Goal: Task Accomplishment & Management: Complete application form

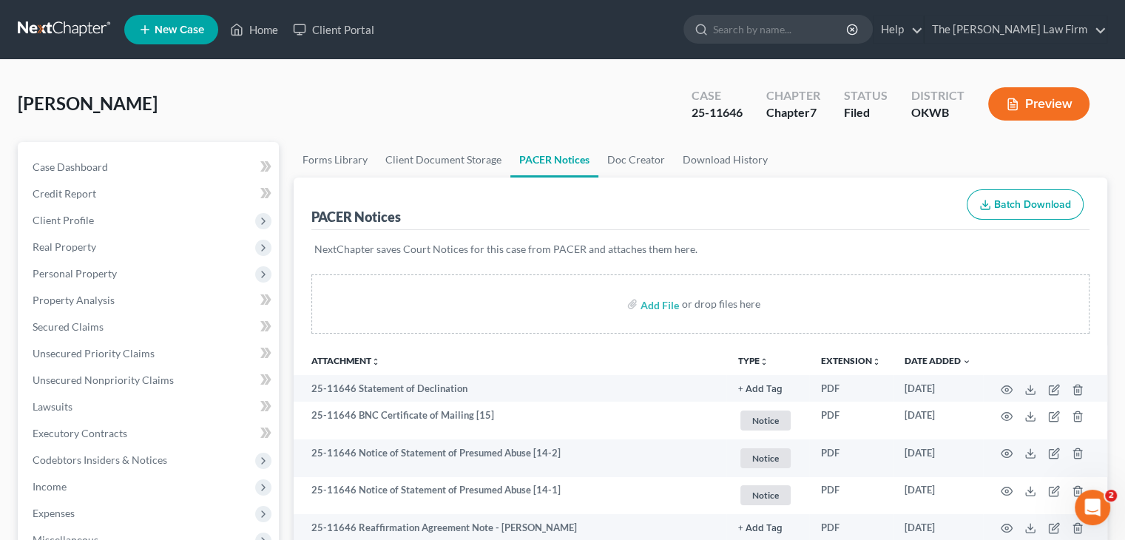
click at [47, 22] on link at bounding box center [65, 29] width 95 height 27
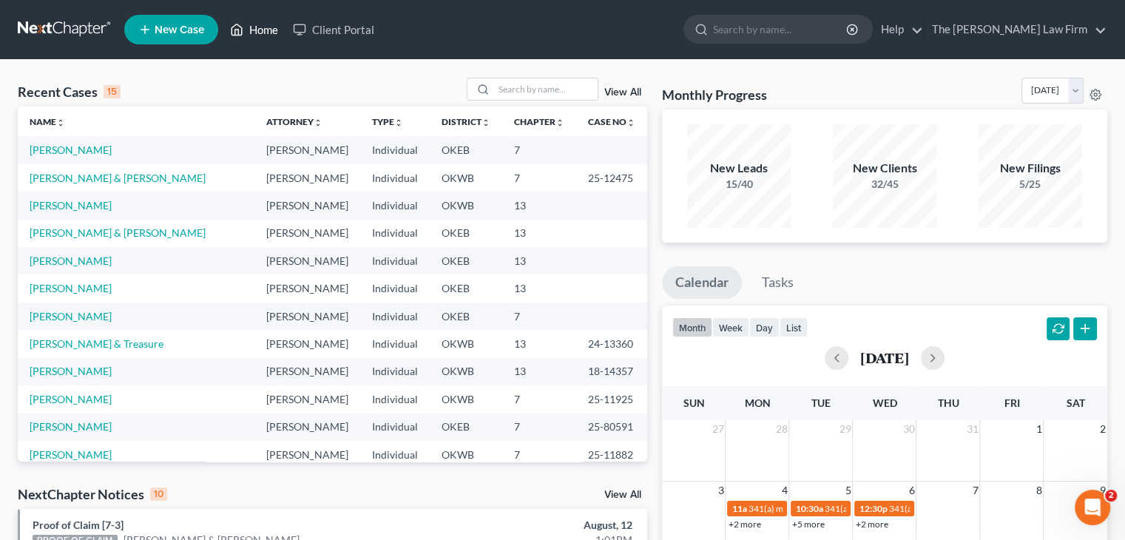
click at [271, 30] on link "Home" at bounding box center [254, 29] width 63 height 27
click at [521, 87] on input "search" at bounding box center [546, 88] width 104 height 21
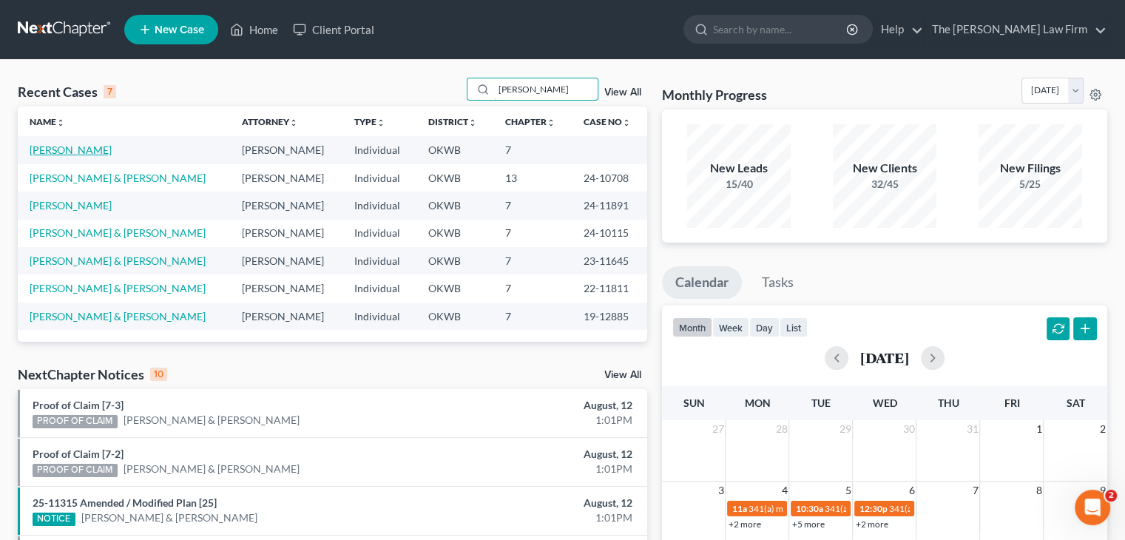
type input "erin"
click at [53, 153] on link "Schotts, Erin" at bounding box center [71, 149] width 82 height 13
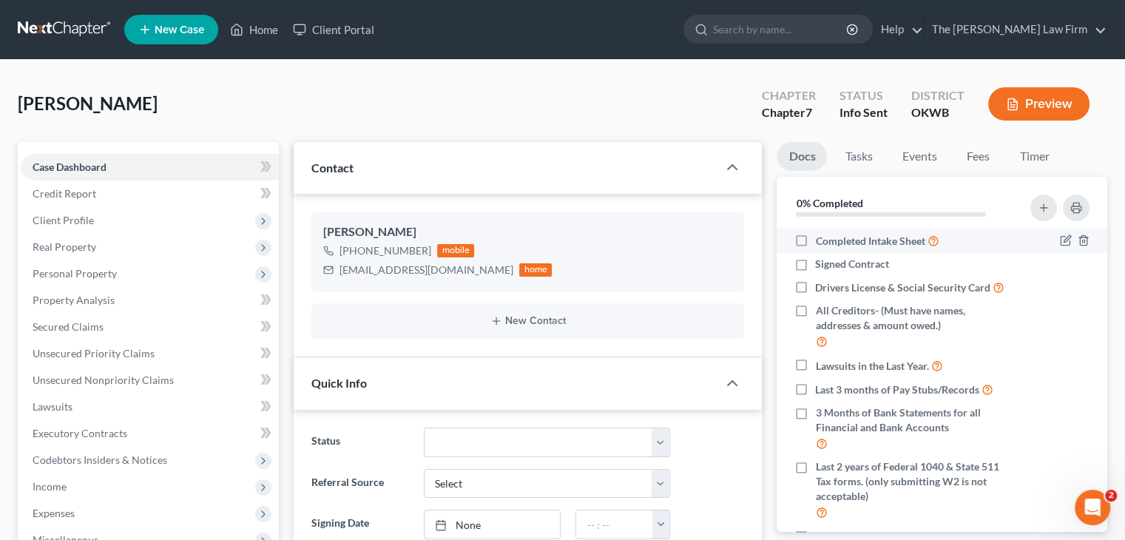
scroll to position [219, 0]
click at [985, 160] on link "Fees" at bounding box center [977, 156] width 47 height 29
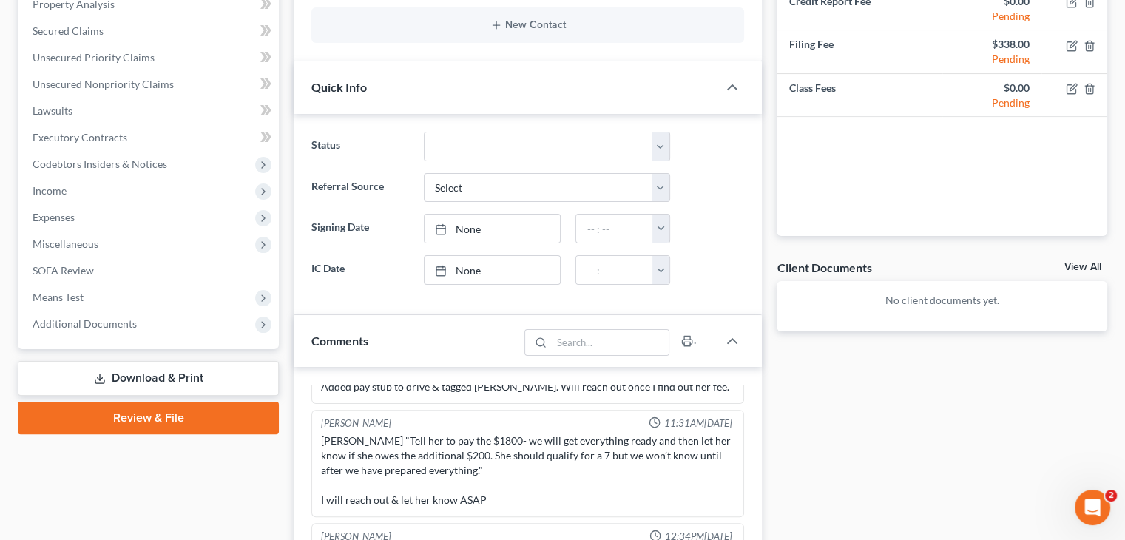
scroll to position [299, 0]
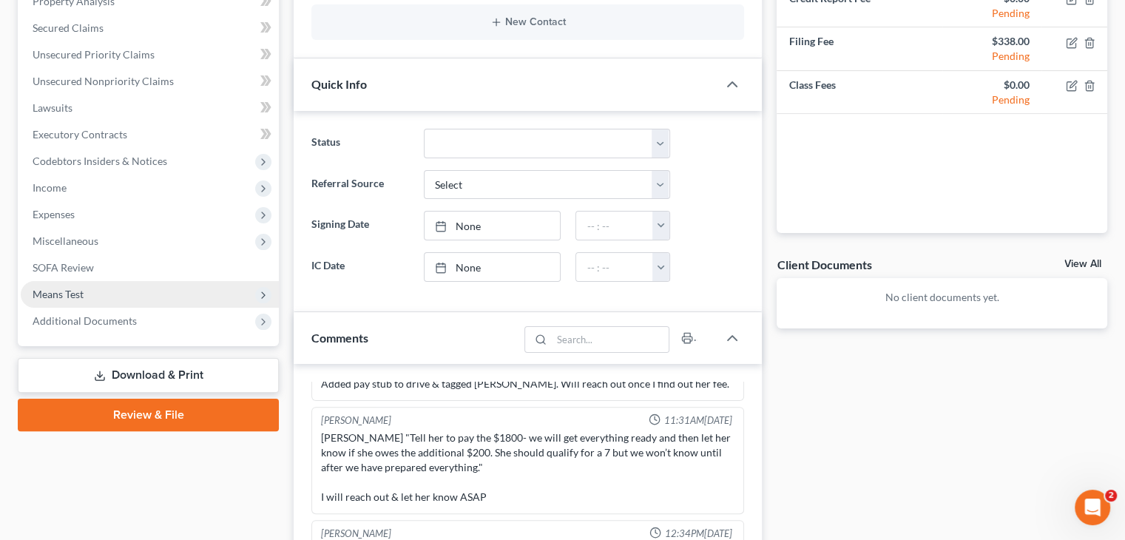
click at [47, 294] on span "Means Test" at bounding box center [58, 294] width 51 height 13
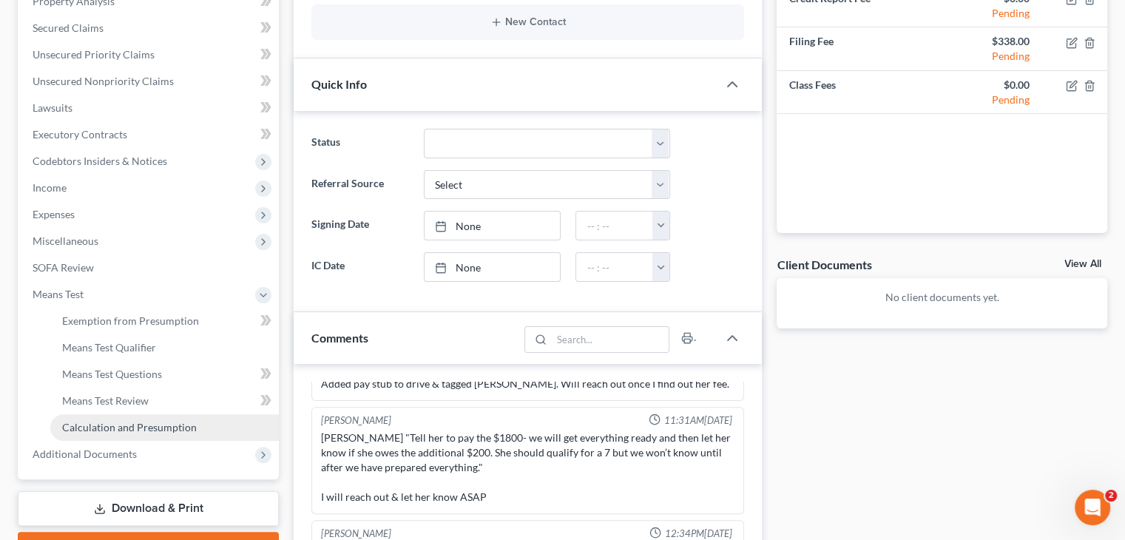
click at [101, 428] on span "Calculation and Presumption" at bounding box center [129, 427] width 135 height 13
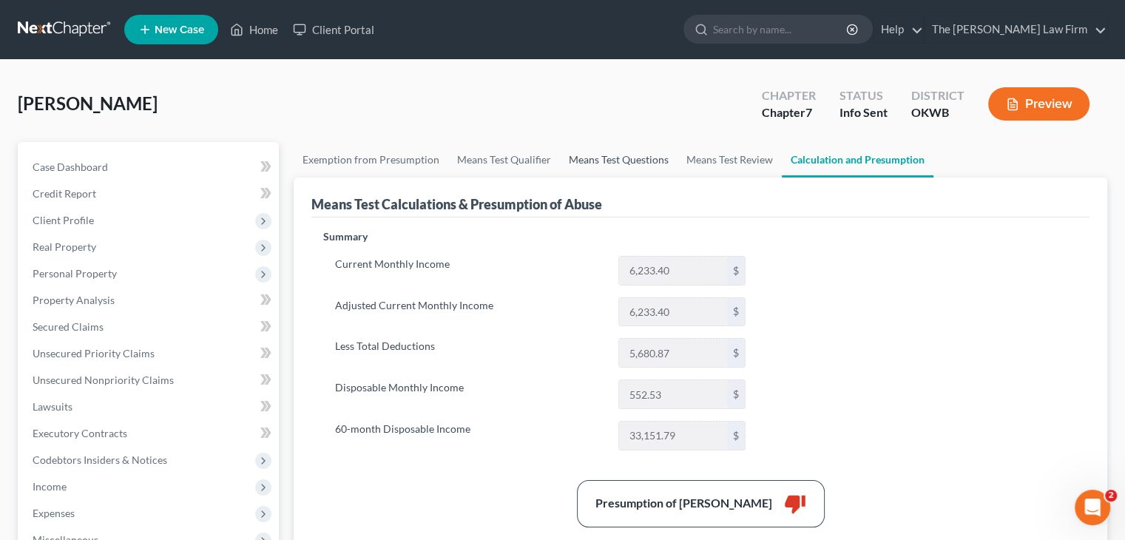
click at [609, 160] on link "Means Test Questions" at bounding box center [619, 159] width 118 height 35
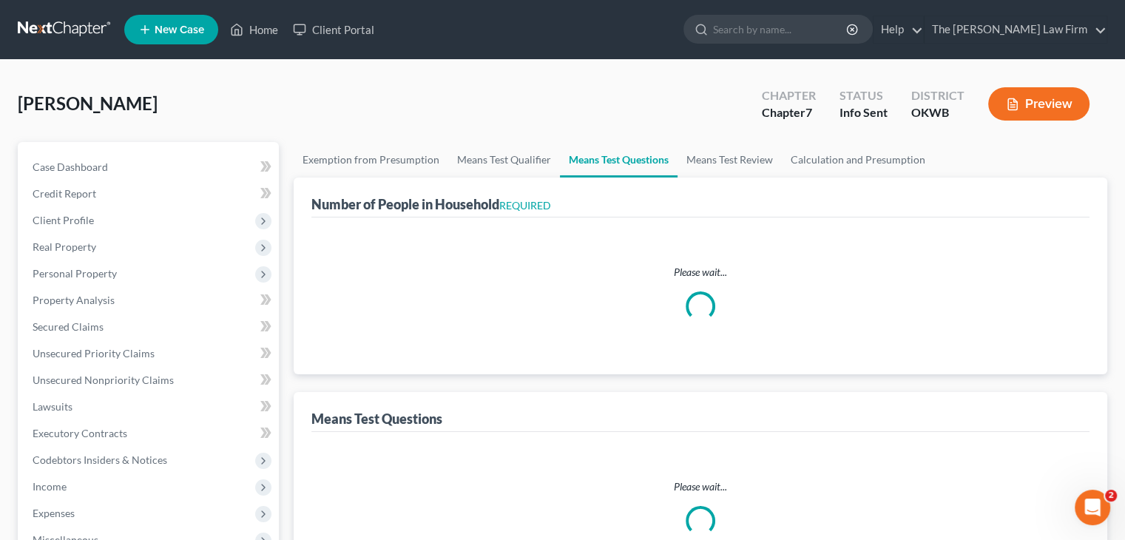
select select "0"
select select "60"
select select "1"
select select "60"
select select "1"
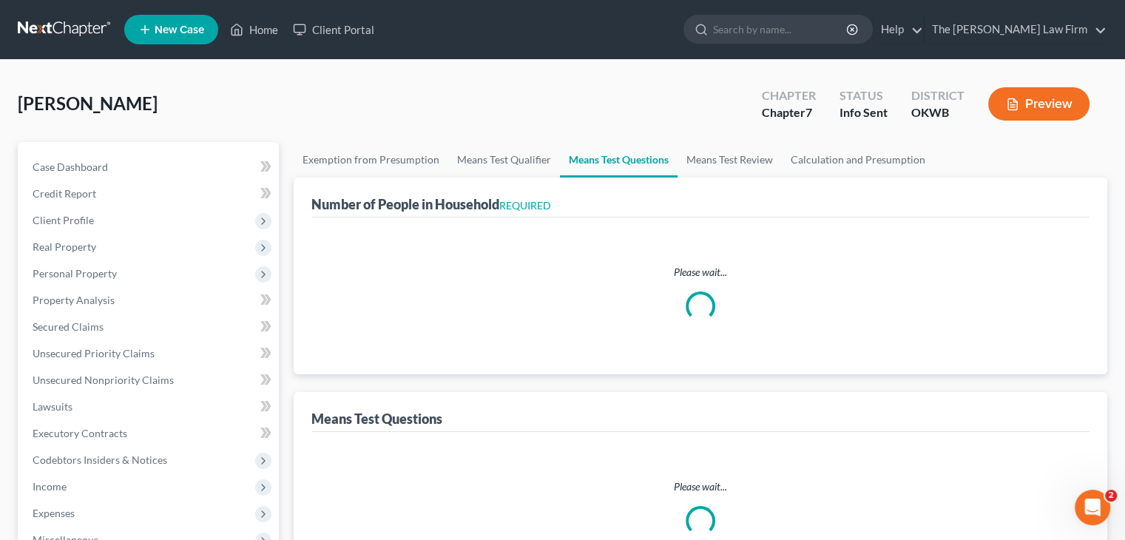
select select "60"
select select "1"
select select "2"
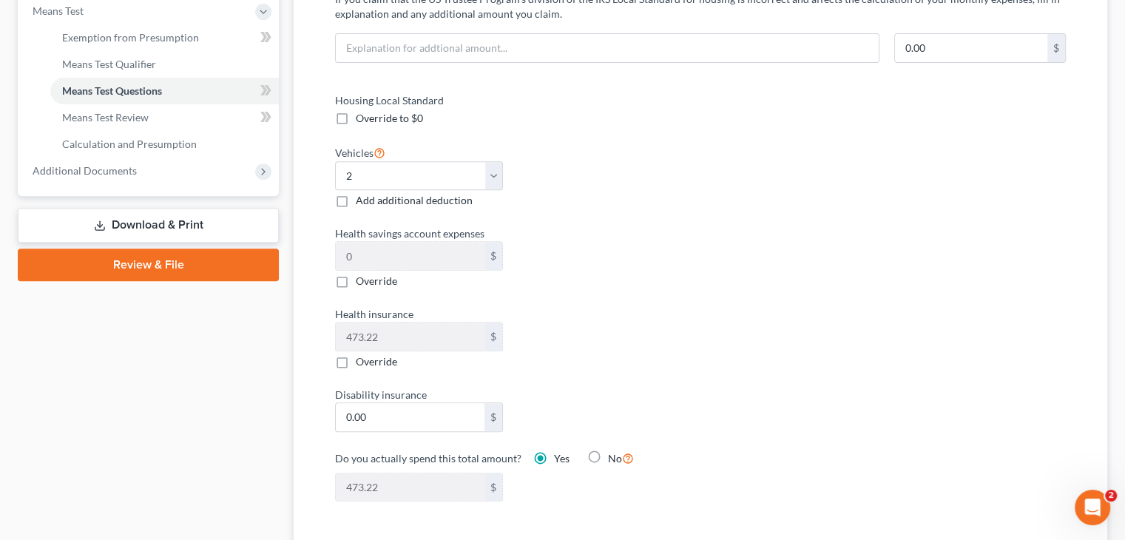
scroll to position [580, 0]
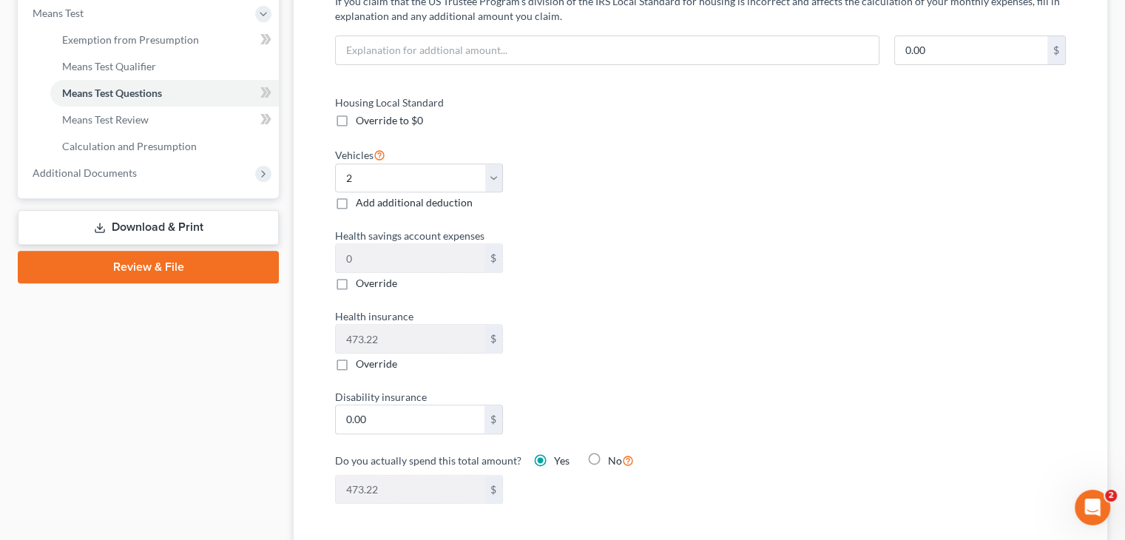
click at [356, 202] on label "Add additional deduction" at bounding box center [414, 202] width 117 height 15
click at [362, 202] on input "Add additional deduction" at bounding box center [367, 200] width 10 height 10
click at [356, 203] on label "Add additional deduction" at bounding box center [414, 202] width 117 height 15
click at [362, 203] on input "Add additional deduction" at bounding box center [367, 200] width 10 height 10
checkbox input "false"
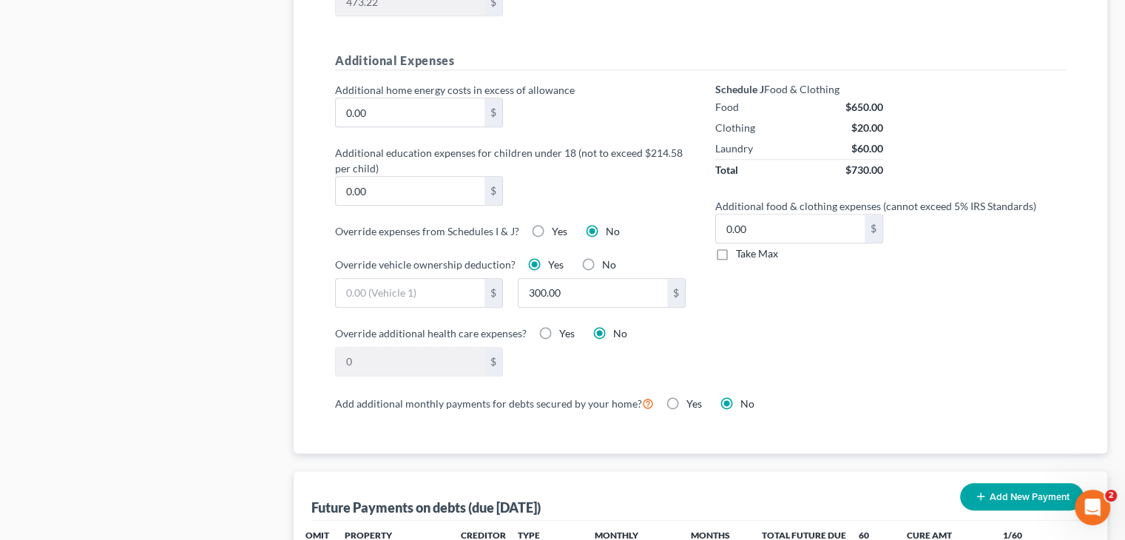
scroll to position [1072, 0]
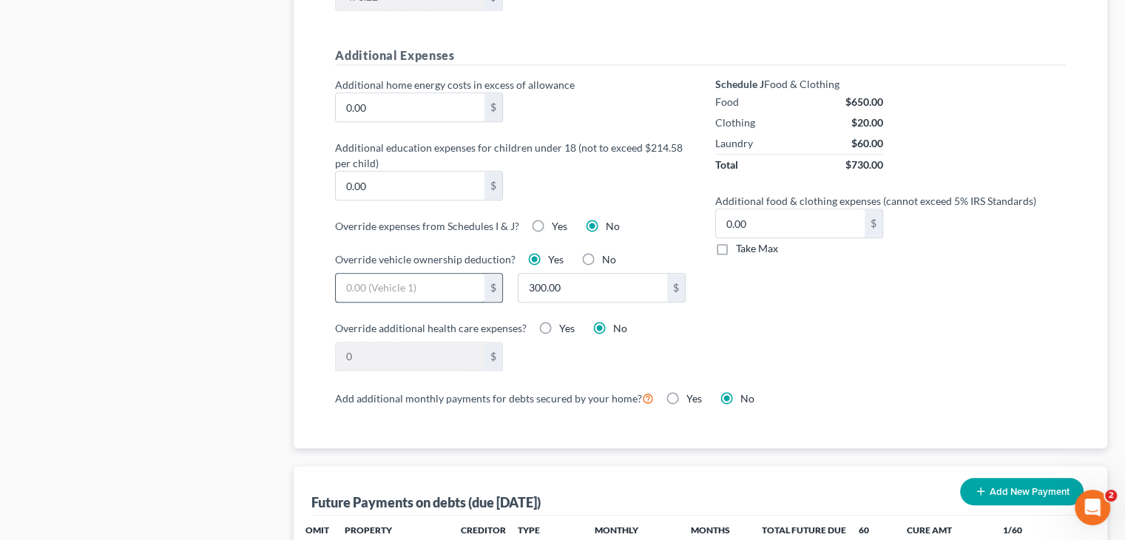
click at [457, 285] on input "text" at bounding box center [410, 288] width 149 height 28
type input "662"
click at [612, 288] on input "300.00" at bounding box center [592, 288] width 149 height 28
click at [645, 281] on input "300.00" at bounding box center [592, 288] width 149 height 28
type input "300"
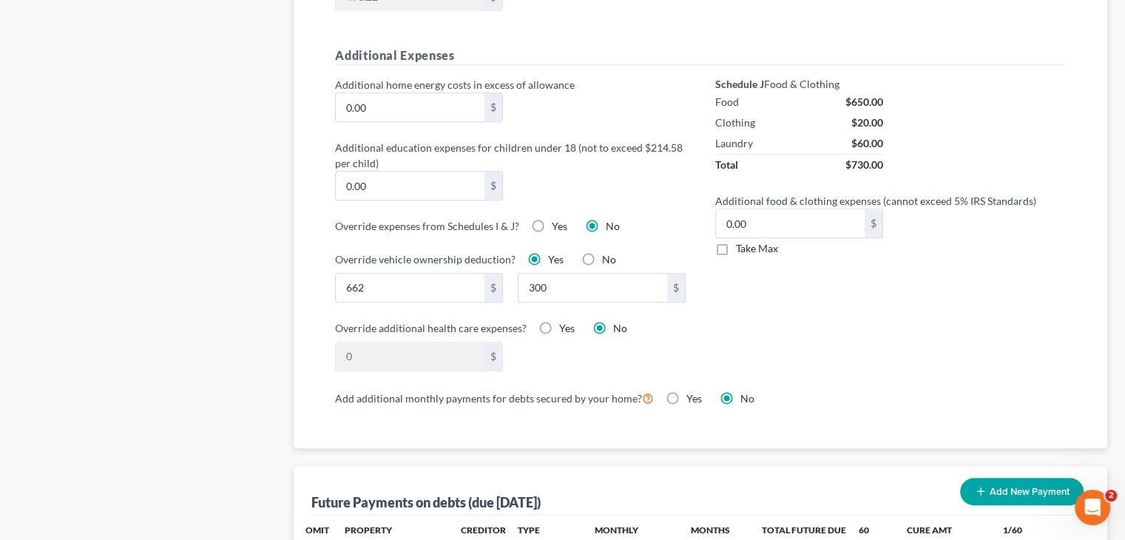
click at [825, 350] on div "Schedule J Food & Clothing Food $650.00 Clothing $20.00 Laundry $60.00 Total $7…" at bounding box center [890, 232] width 380 height 311
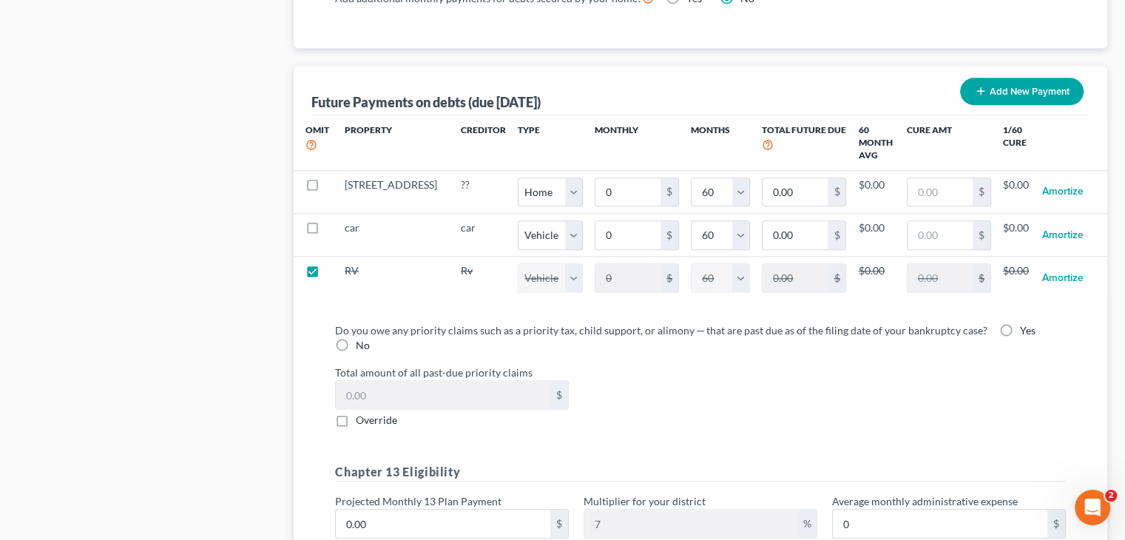
scroll to position [1488, 0]
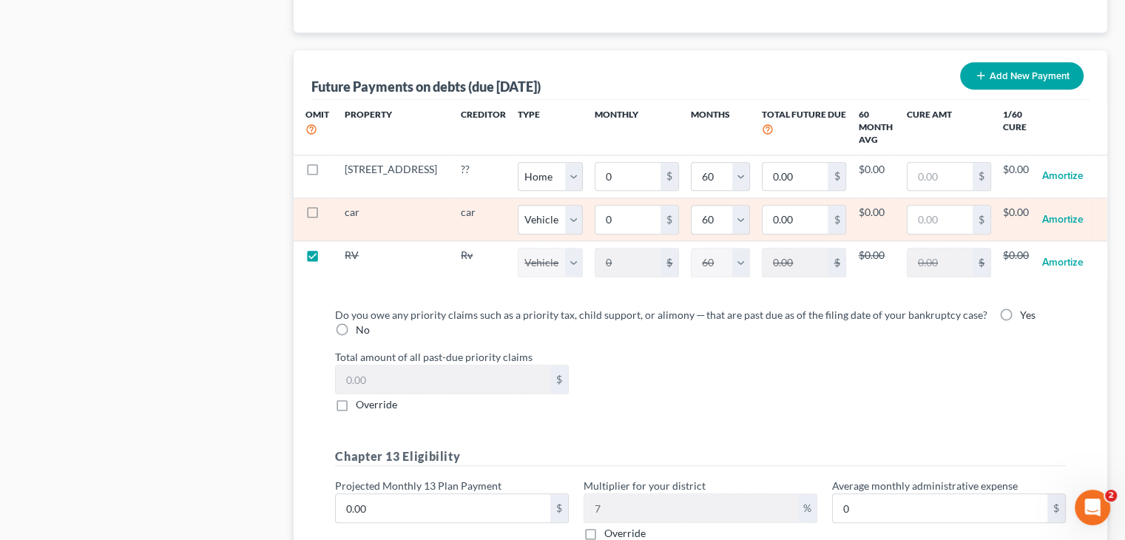
click at [326, 216] on label at bounding box center [326, 216] width 0 height 0
click at [332, 210] on input "checkbox" at bounding box center [337, 210] width 10 height 10
checkbox input "true"
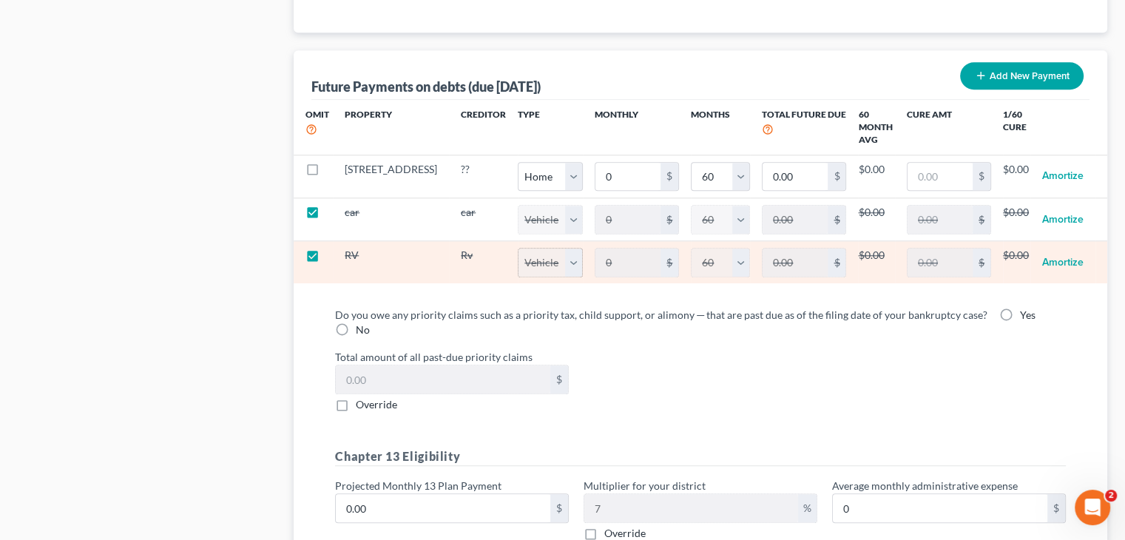
select select "1"
select select "60"
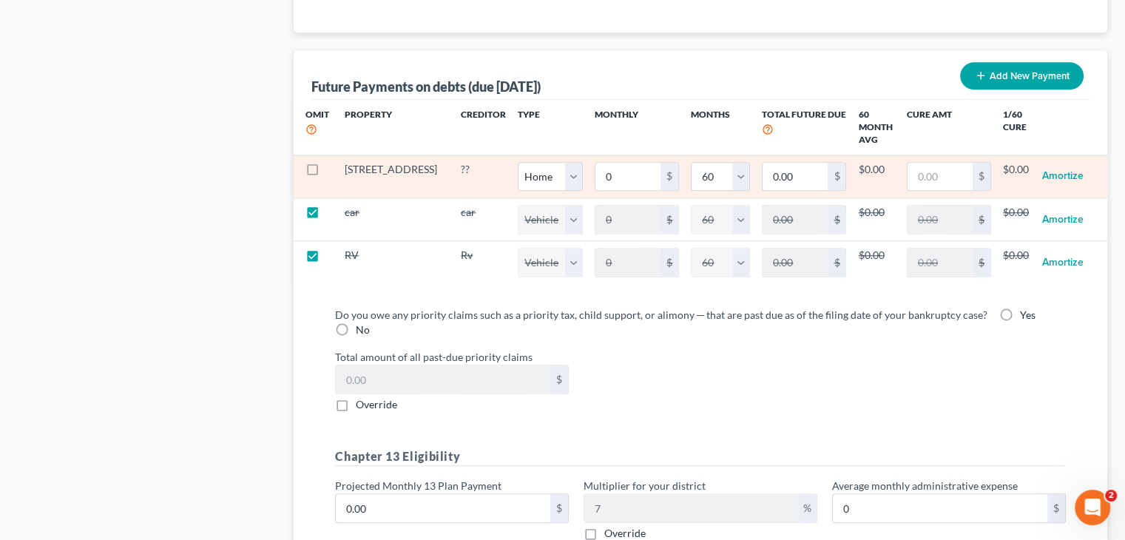
click at [326, 173] on label at bounding box center [326, 173] width 0 height 0
click at [332, 163] on input "checkbox" at bounding box center [337, 167] width 10 height 10
checkbox input "true"
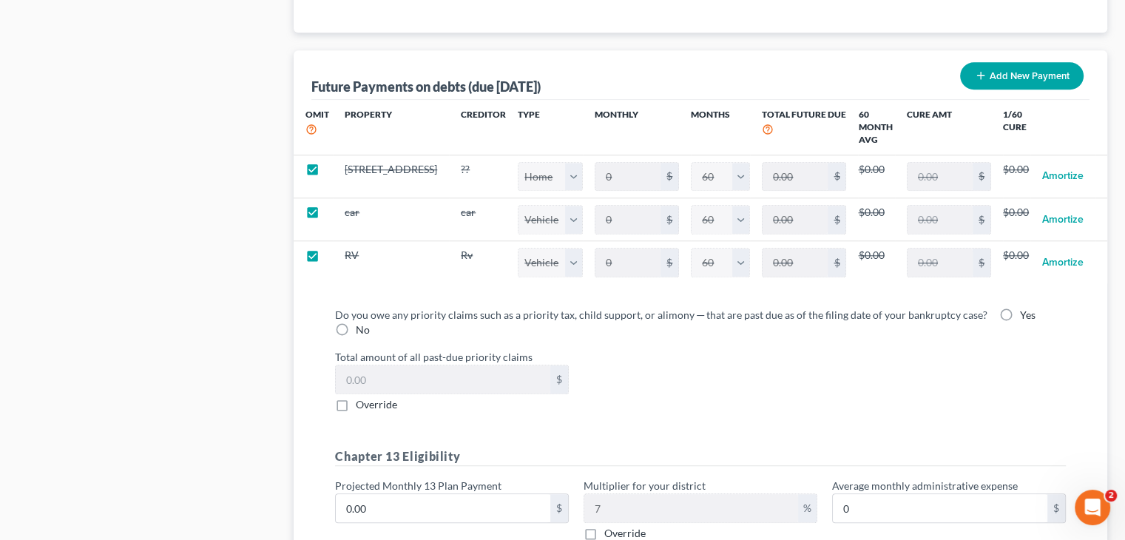
select select "0"
select select "60"
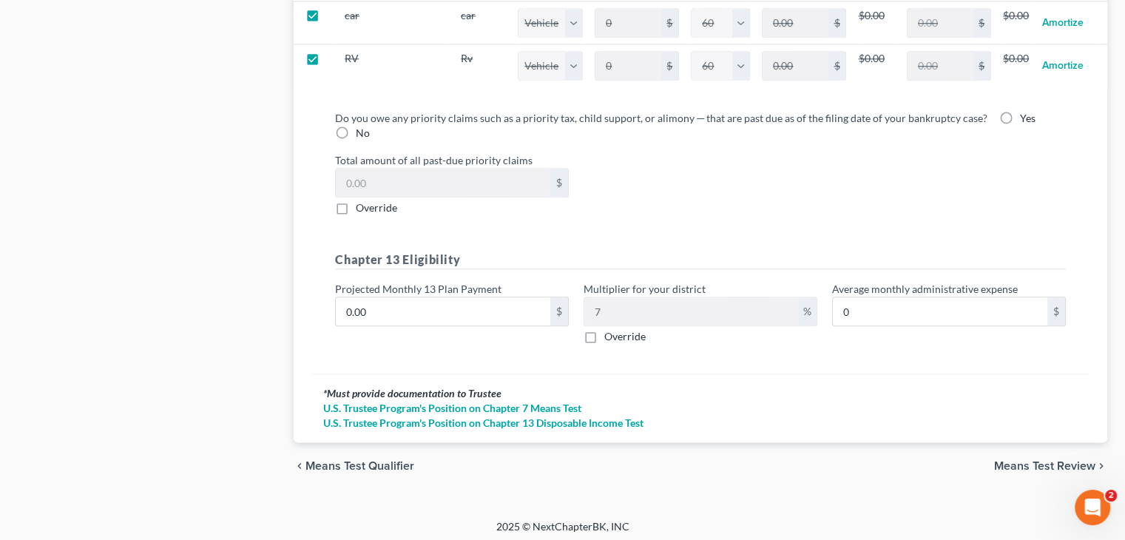
click at [1015, 464] on span "Means Test Review" at bounding box center [1044, 466] width 101 height 12
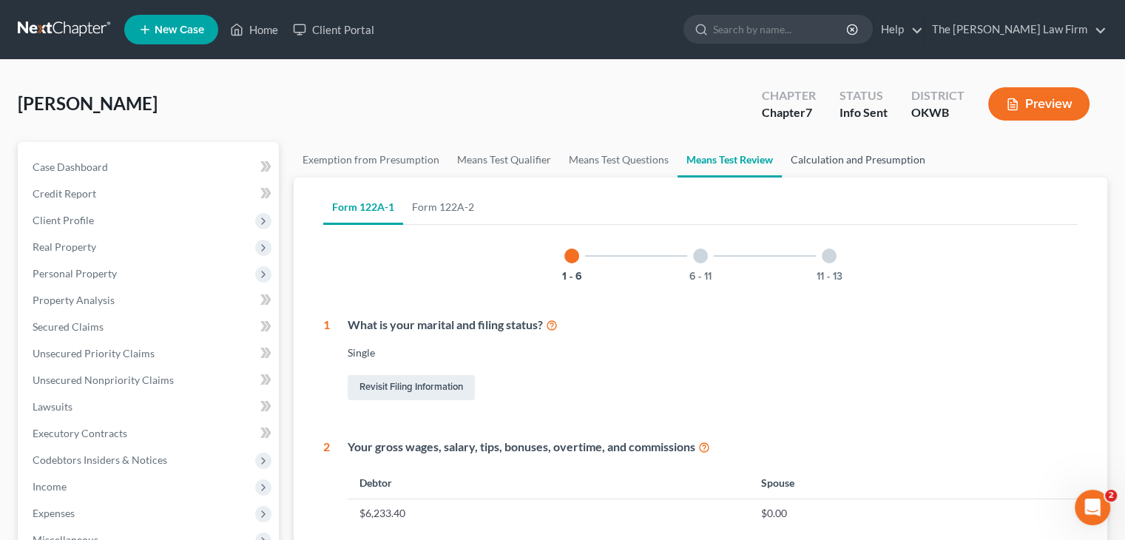
click at [856, 155] on link "Calculation and Presumption" at bounding box center [858, 159] width 152 height 35
